Goal: Task Accomplishment & Management: Manage account settings

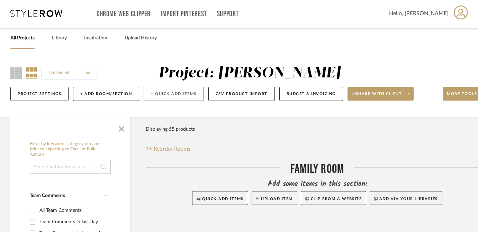
scroll to position [4, 0]
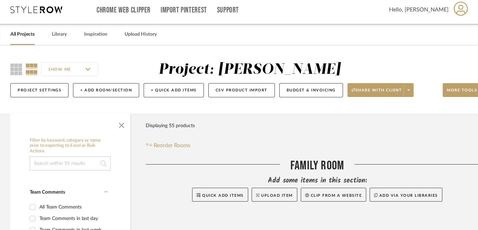
click at [30, 35] on link "All Projects" at bounding box center [22, 34] width 24 height 9
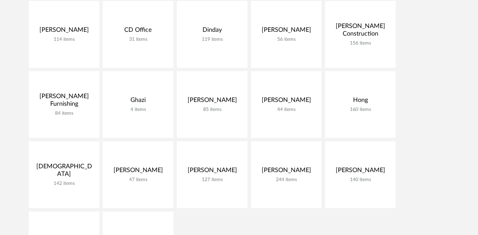
scroll to position [138, 0]
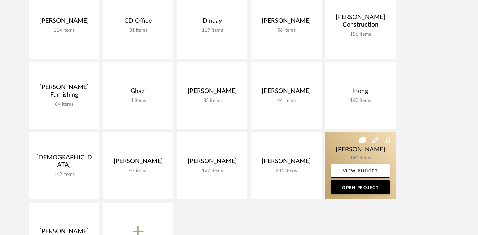
click at [361, 152] on link at bounding box center [360, 165] width 71 height 67
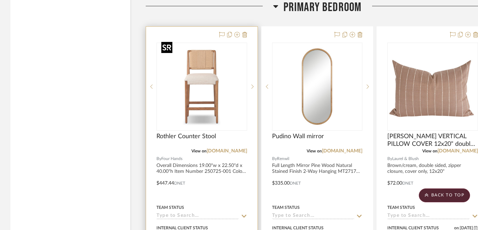
scroll to position [4430, 0]
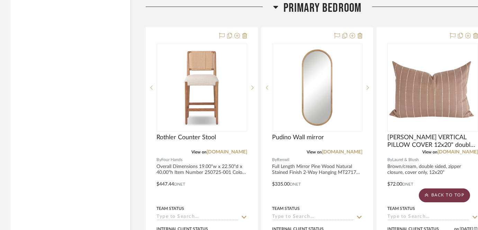
click at [449, 196] on scroll-to-top-button "BACK TO TOP" at bounding box center [444, 195] width 51 height 14
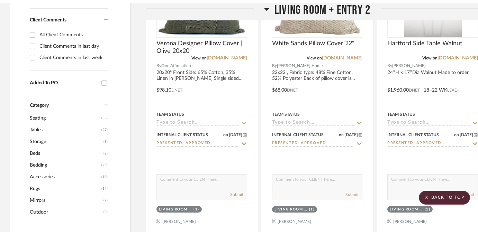
scroll to position [0, 0]
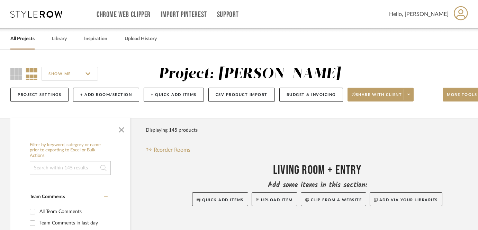
click at [27, 39] on link "All Projects" at bounding box center [22, 38] width 24 height 9
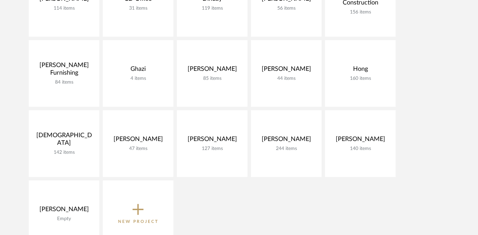
scroll to position [161, 0]
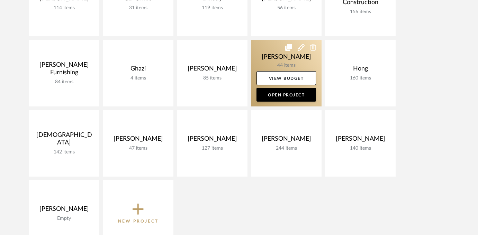
click at [277, 54] on link at bounding box center [286, 73] width 71 height 67
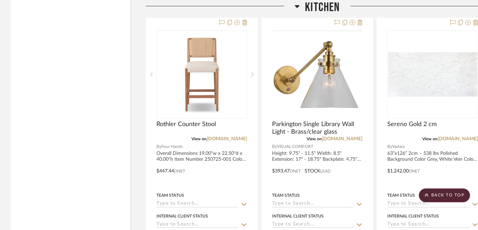
scroll to position [1562, 0]
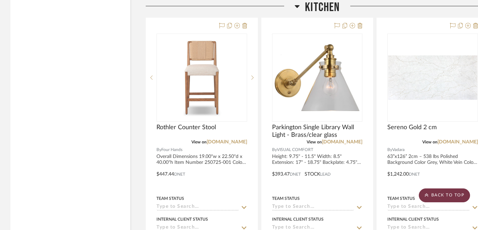
click at [444, 194] on scroll-to-top-button "BACK TO TOP" at bounding box center [444, 195] width 51 height 14
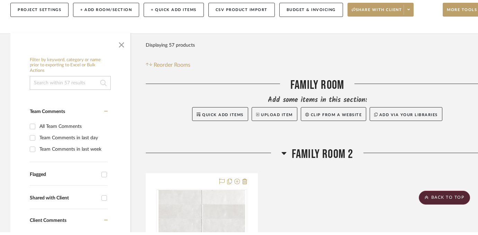
scroll to position [0, 0]
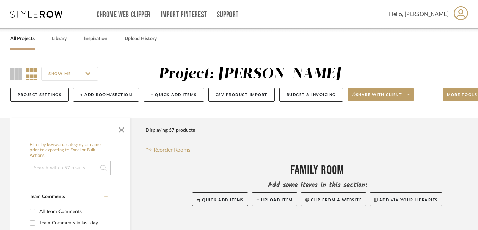
click at [20, 38] on link "All Projects" at bounding box center [22, 38] width 24 height 9
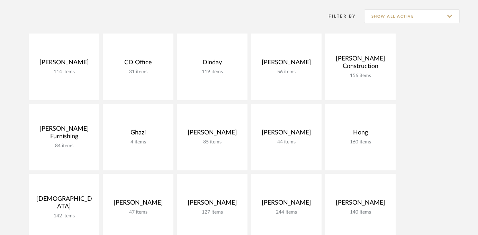
scroll to position [192, 0]
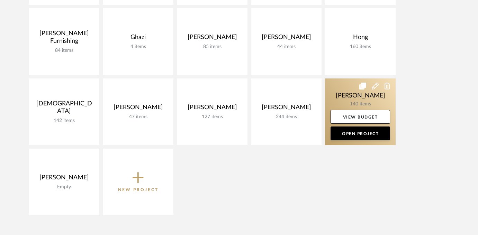
click at [363, 93] on link at bounding box center [360, 112] width 71 height 67
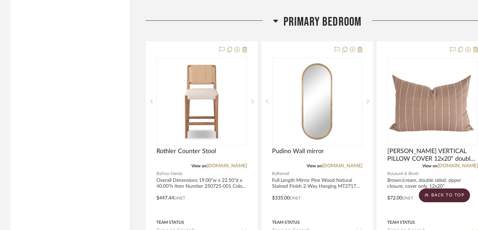
scroll to position [4417, 0]
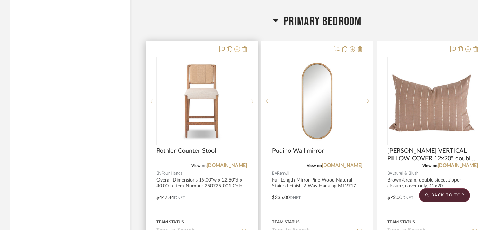
click at [237, 46] on icon at bounding box center [237, 49] width 6 height 6
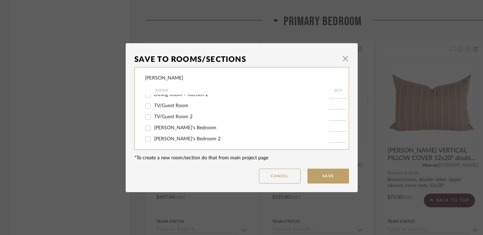
scroll to position [112, 0]
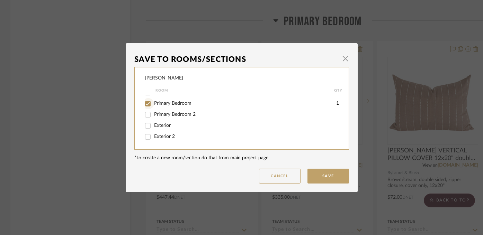
click at [147, 102] on input "Primary Bedroom" at bounding box center [147, 103] width 11 height 11
checkbox input "false"
click at [324, 179] on button "Save" at bounding box center [328, 176] width 42 height 15
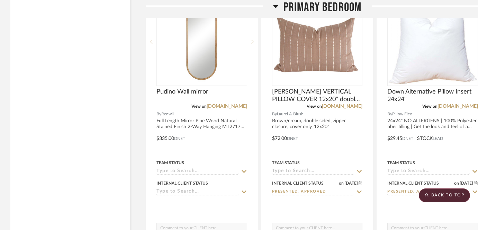
scroll to position [4477, 0]
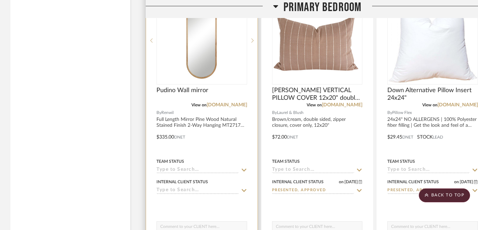
click at [179, 187] on input at bounding box center [197, 190] width 82 height 7
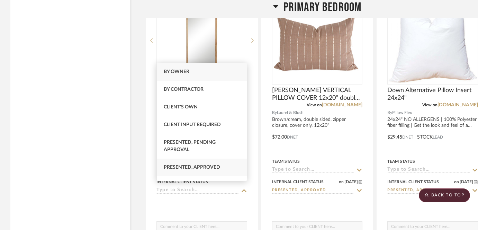
click at [184, 169] on span "Presented, Approved" at bounding box center [192, 167] width 56 height 5
type input "[DATE]"
type input "Presented, Approved"
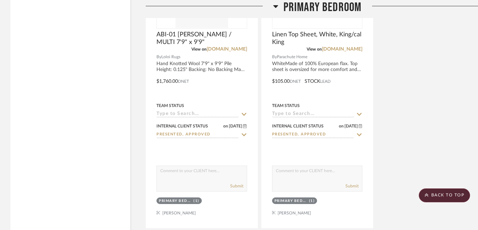
scroll to position [5217, 0]
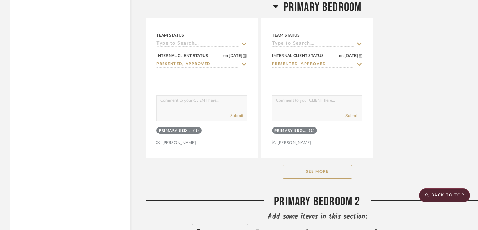
click at [343, 167] on button "See More" at bounding box center [317, 172] width 69 height 14
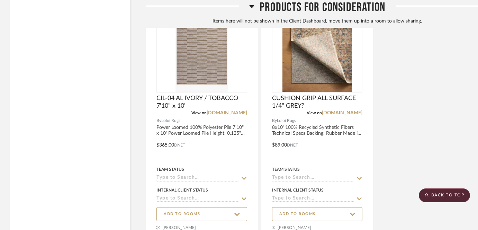
scroll to position [7145, 0]
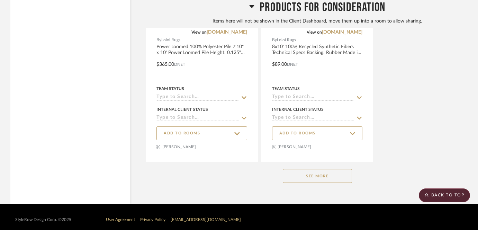
click at [323, 171] on button "See More" at bounding box center [317, 176] width 69 height 14
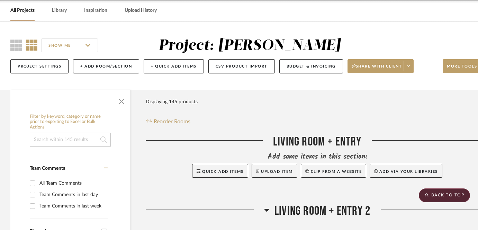
scroll to position [0, 0]
